Goal: Navigation & Orientation: Find specific page/section

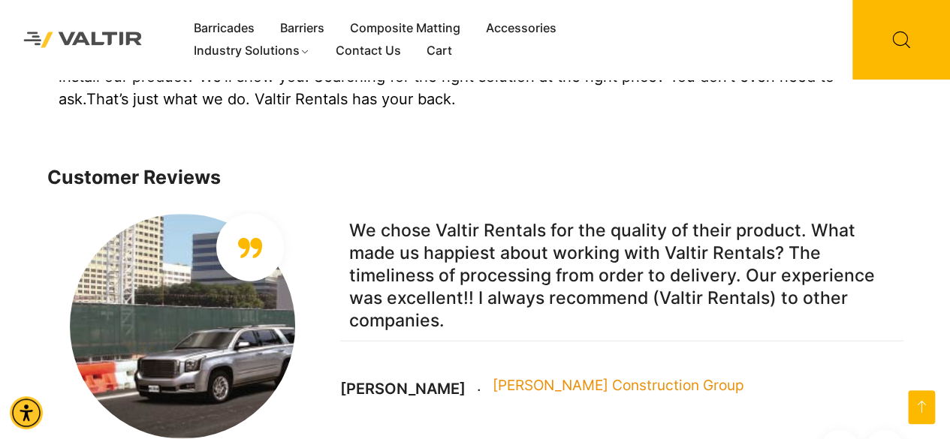
scroll to position [1728, 0]
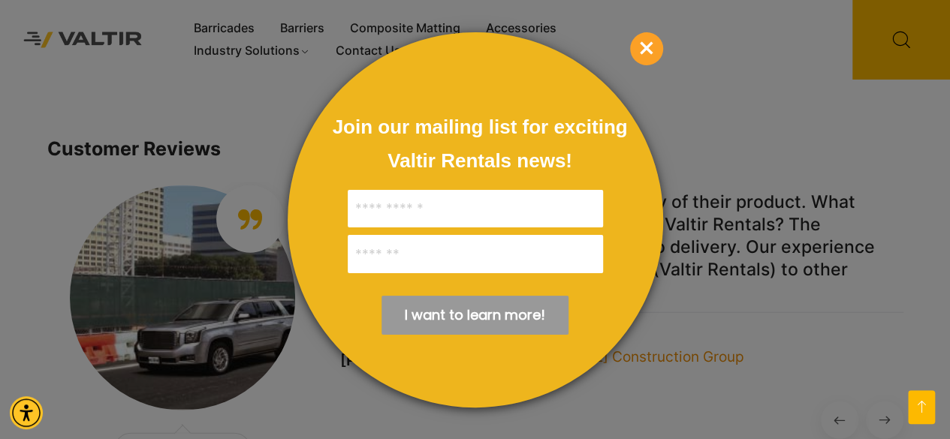
click at [646, 49] on span "×" at bounding box center [646, 48] width 33 height 33
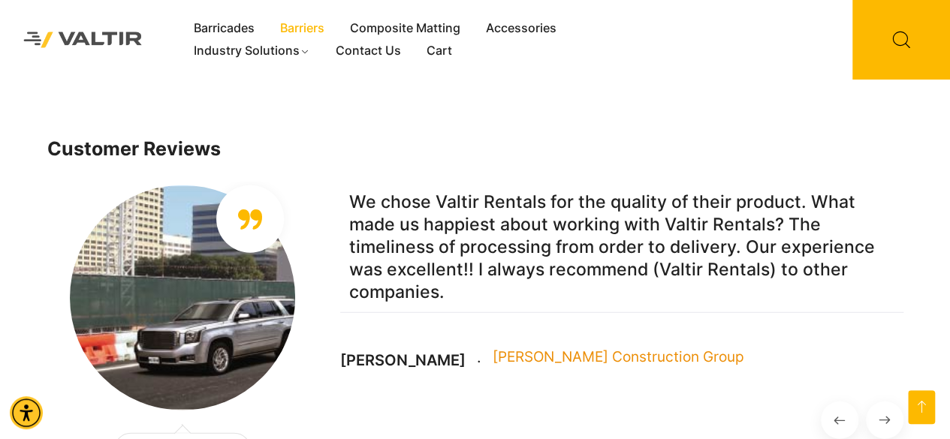
click at [318, 31] on link "Barriers" at bounding box center [302, 28] width 70 height 23
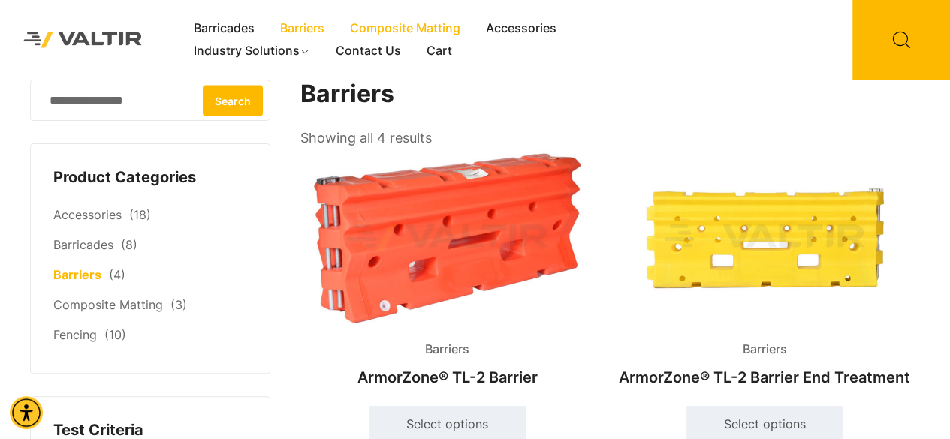
click at [400, 32] on link "Composite Matting" at bounding box center [405, 28] width 136 height 23
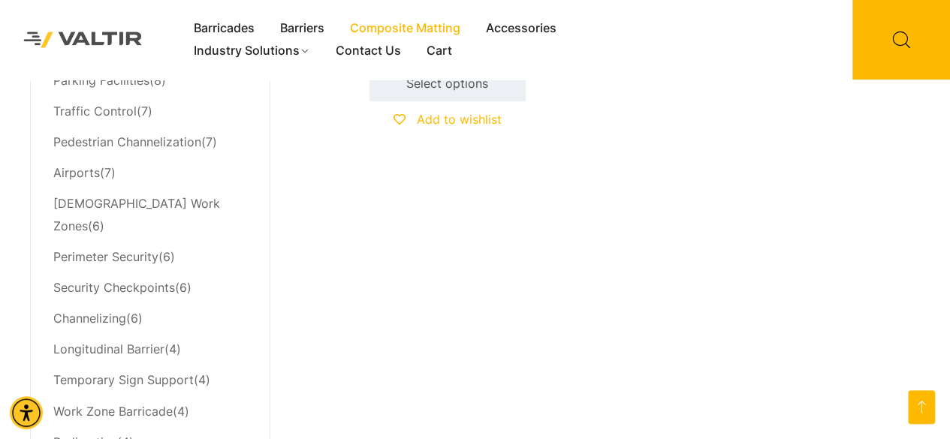
scroll to position [901, 0]
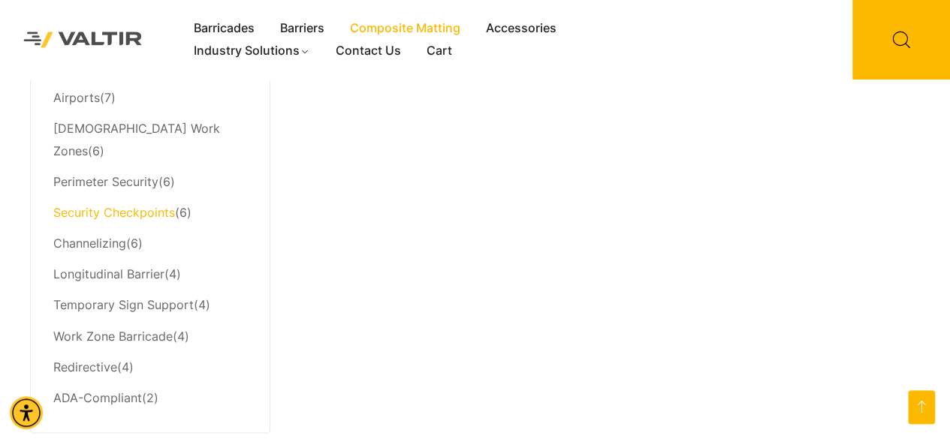
click at [114, 205] on link "Security Checkpoints" at bounding box center [114, 212] width 122 height 15
